Goal: Find specific page/section: Find specific page/section

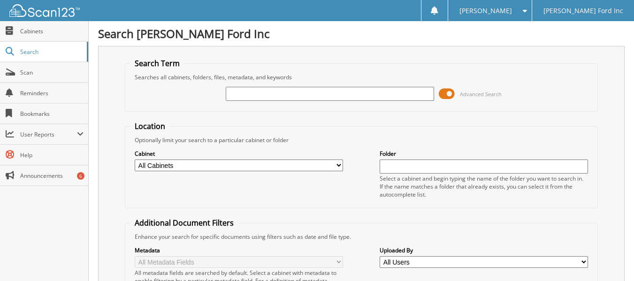
click at [269, 93] on input "text" at bounding box center [330, 94] width 208 height 14
type input "MICHELINE COLLIN"
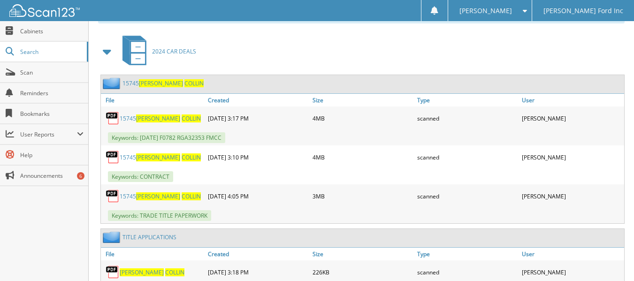
scroll to position [423, 0]
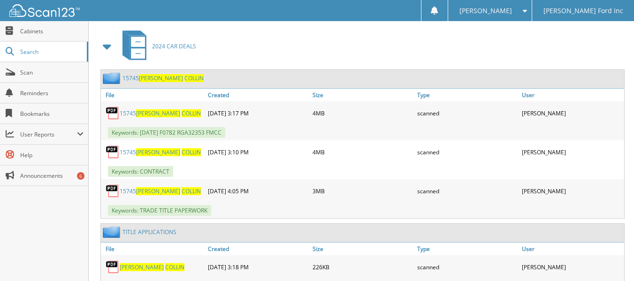
click at [127, 76] on link "15745 MICHELINE COLLIN" at bounding box center [162, 78] width 81 height 8
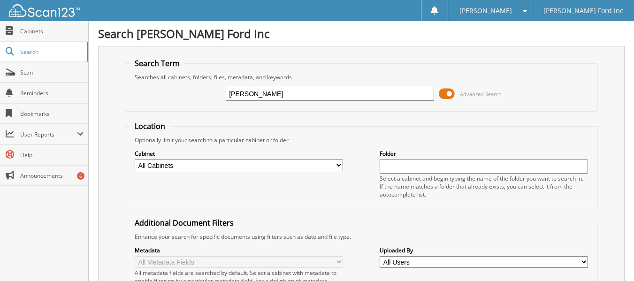
type input "[PERSON_NAME]"
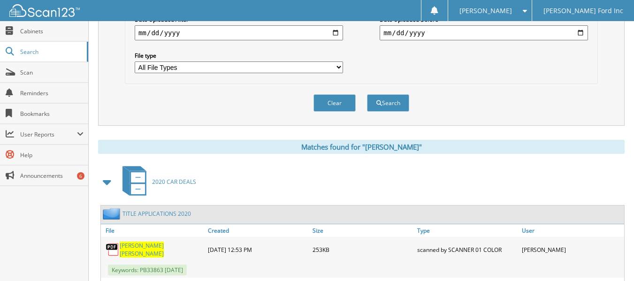
scroll to position [420, 0]
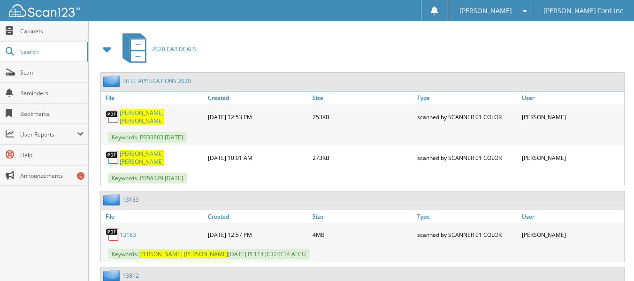
click at [135, 196] on link "13183" at bounding box center [130, 200] width 16 height 8
